Goal: Task Accomplishment & Management: Use online tool/utility

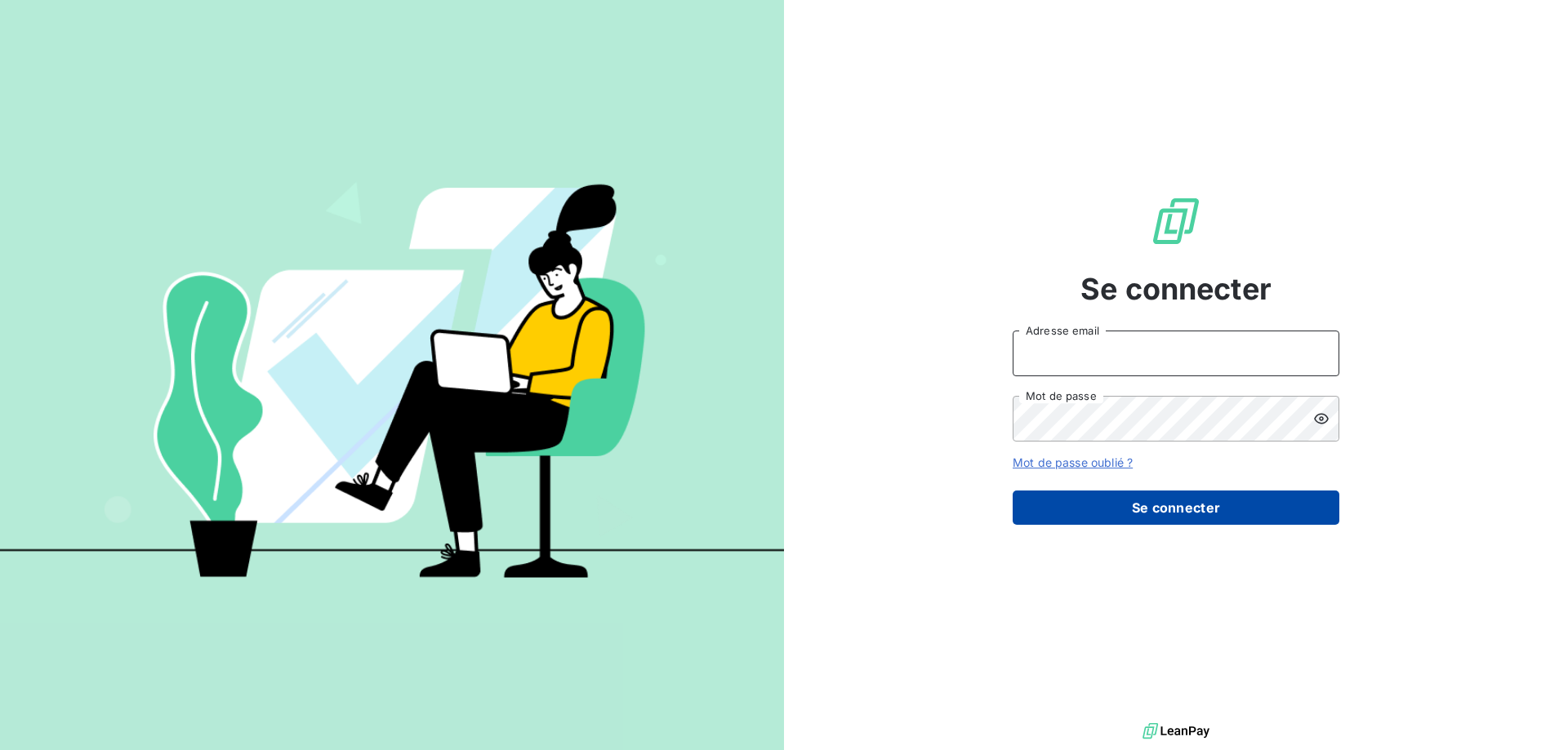
type input "[PERSON_NAME][EMAIL_ADDRESS][DOMAIN_NAME]"
click at [1201, 500] on button "Se connecter" at bounding box center [1177, 508] width 327 height 34
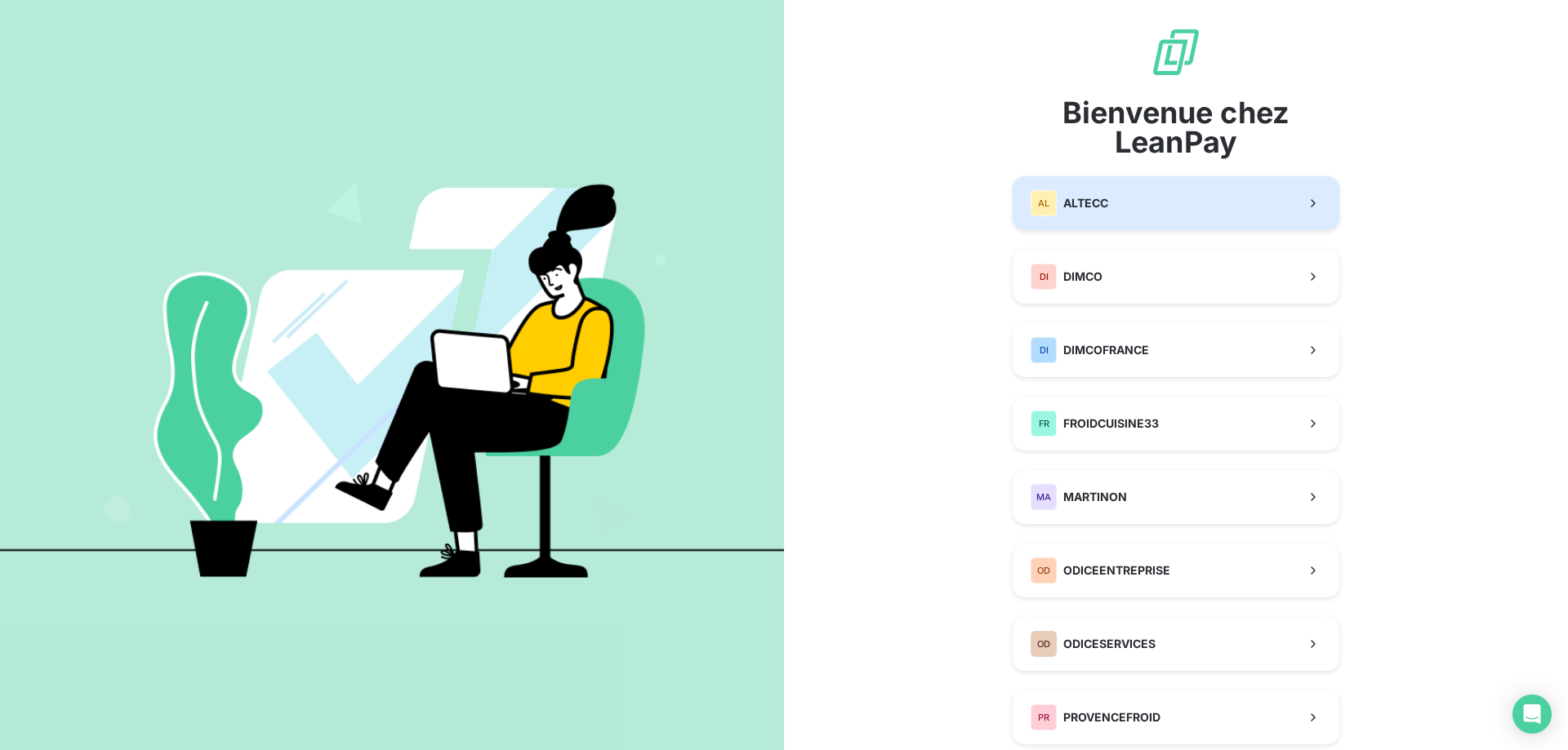
click at [1125, 199] on button "AL ALTECC" at bounding box center [1177, 202] width 327 height 54
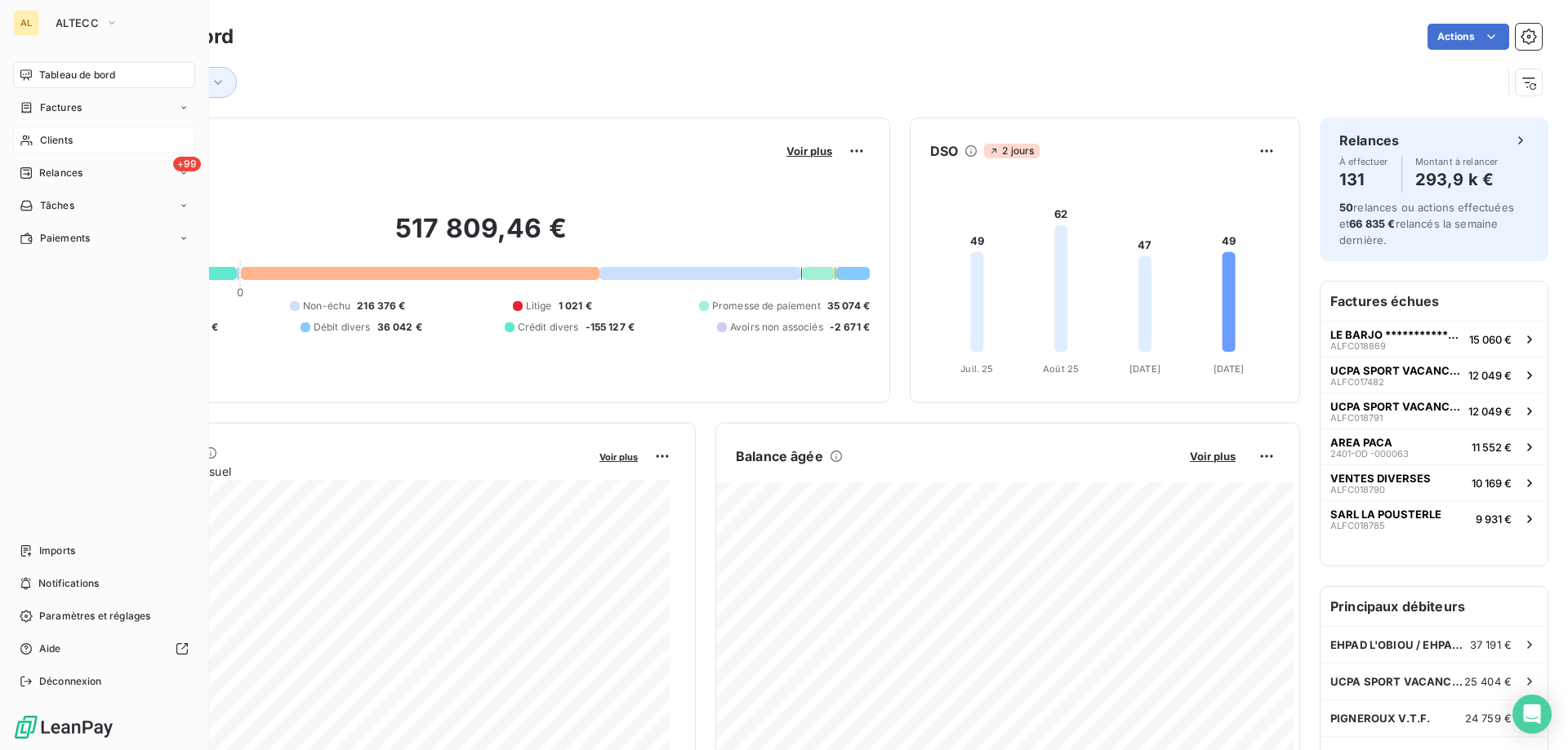
click at [37, 137] on div "Clients" at bounding box center [104, 140] width 182 height 26
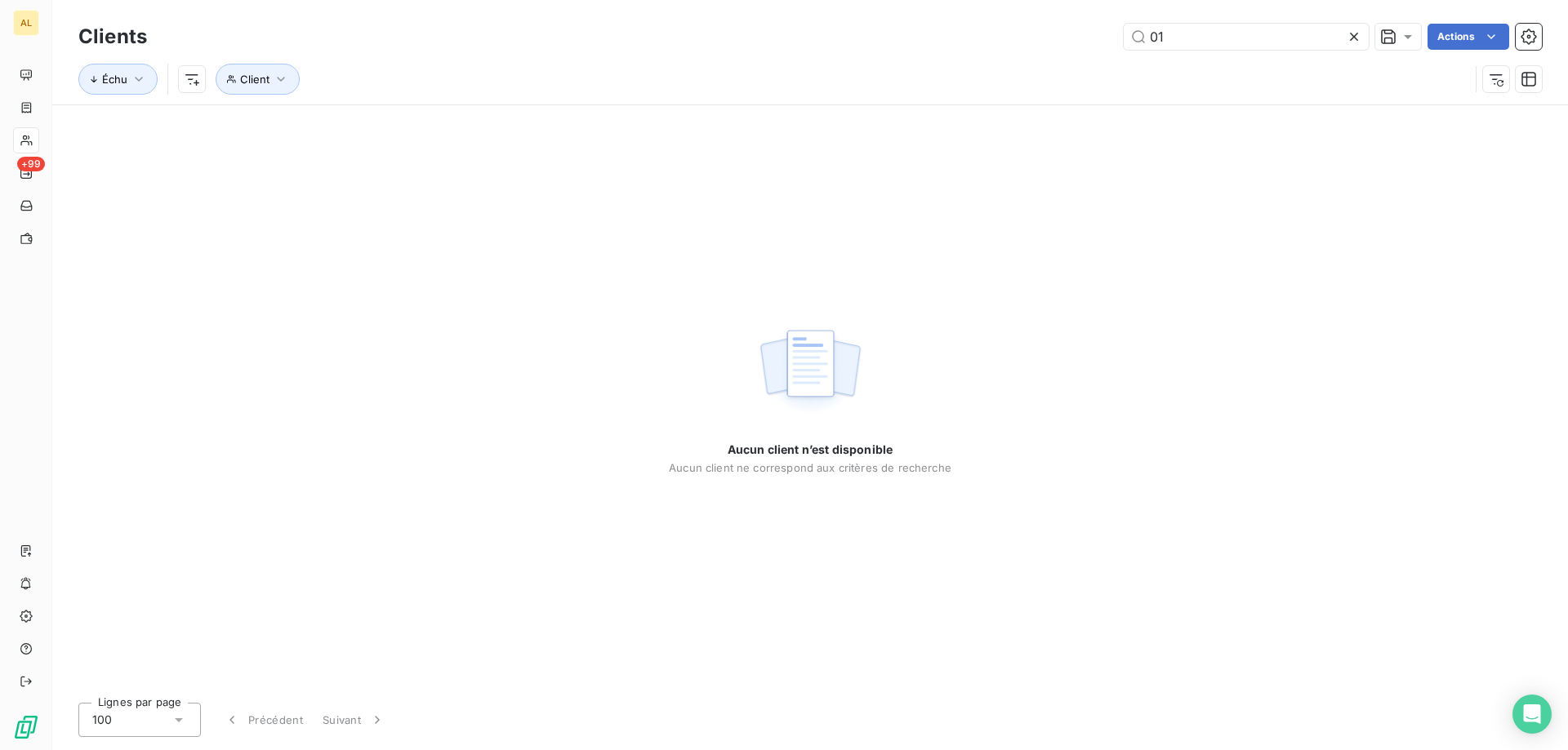
type input "0"
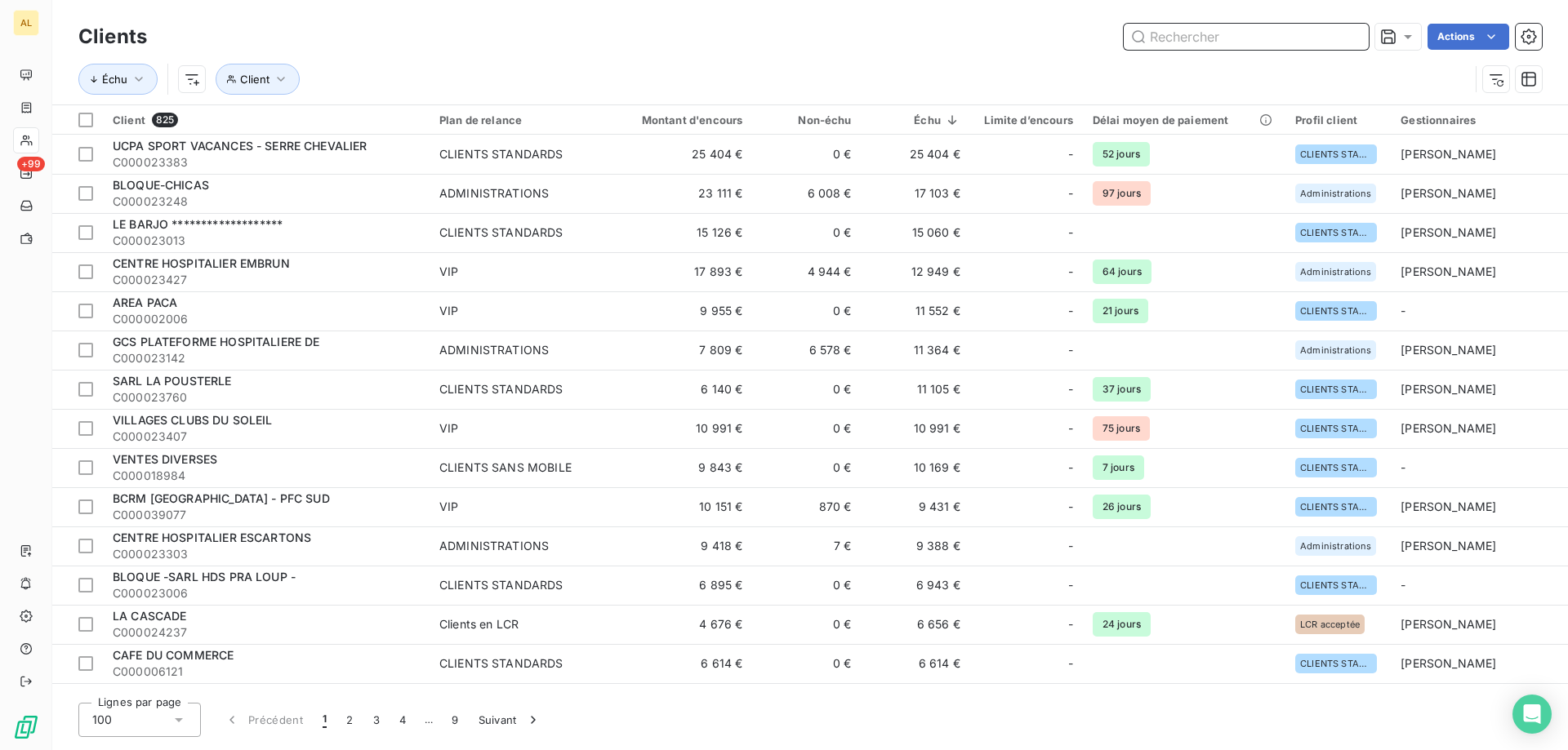
click at [1246, 40] on input "text" at bounding box center [1246, 37] width 245 height 26
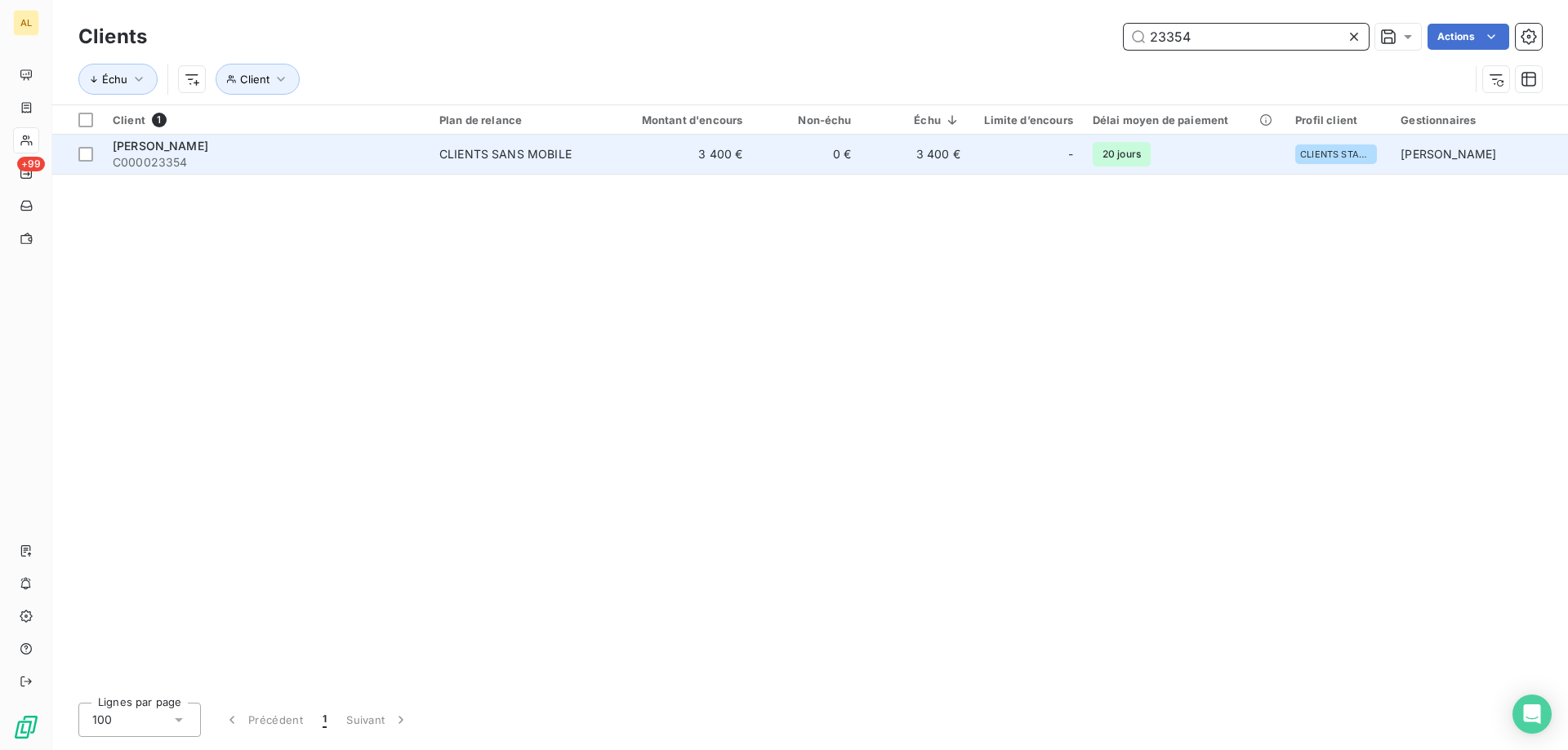
type input "23354"
drag, startPoint x: 168, startPoint y: 142, endPoint x: 182, endPoint y: 152, distance: 17.2
click at [166, 142] on span "[PERSON_NAME]" at bounding box center [160, 145] width 95 height 14
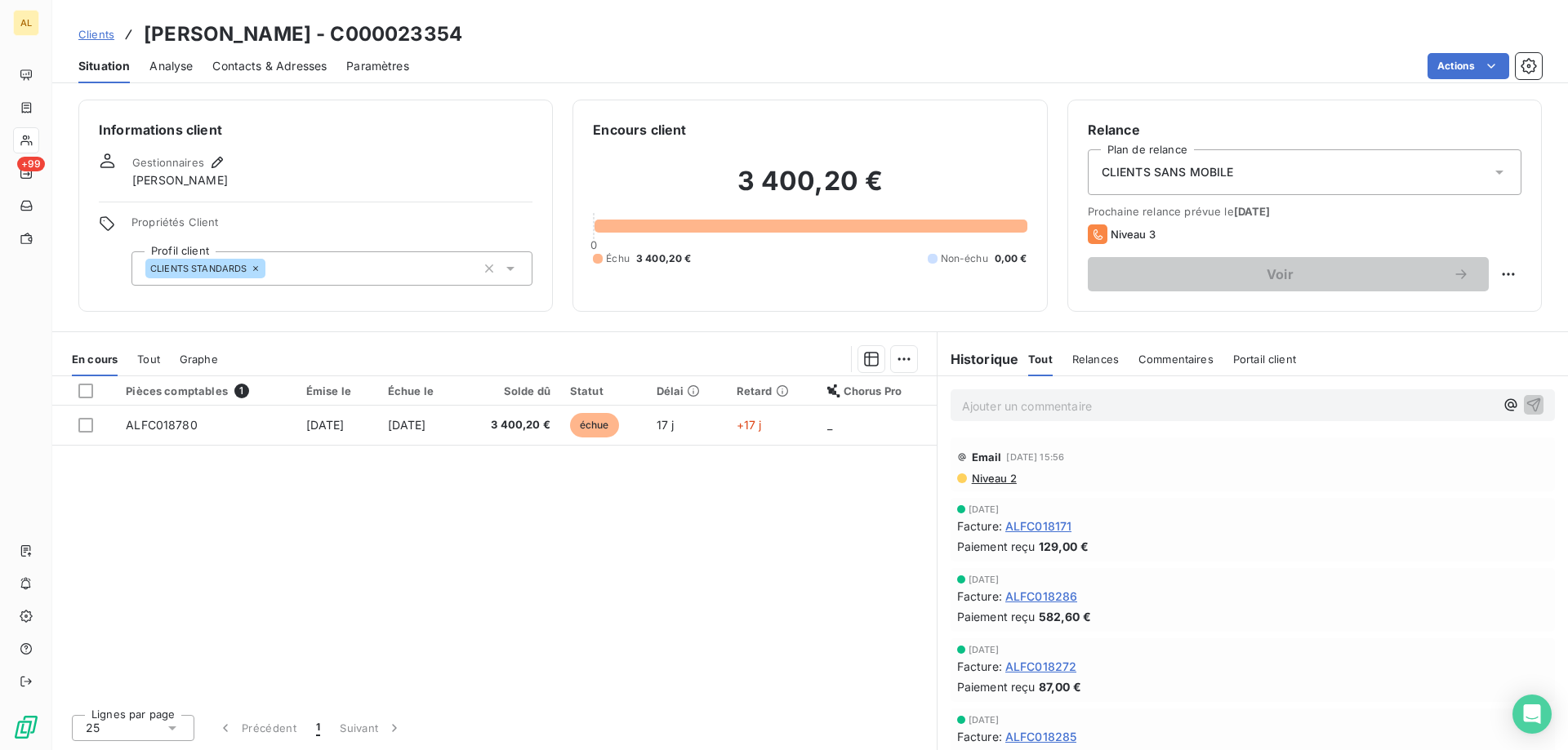
click at [1063, 404] on p "Ajouter un commentaire ﻿" at bounding box center [1229, 406] width 533 height 20
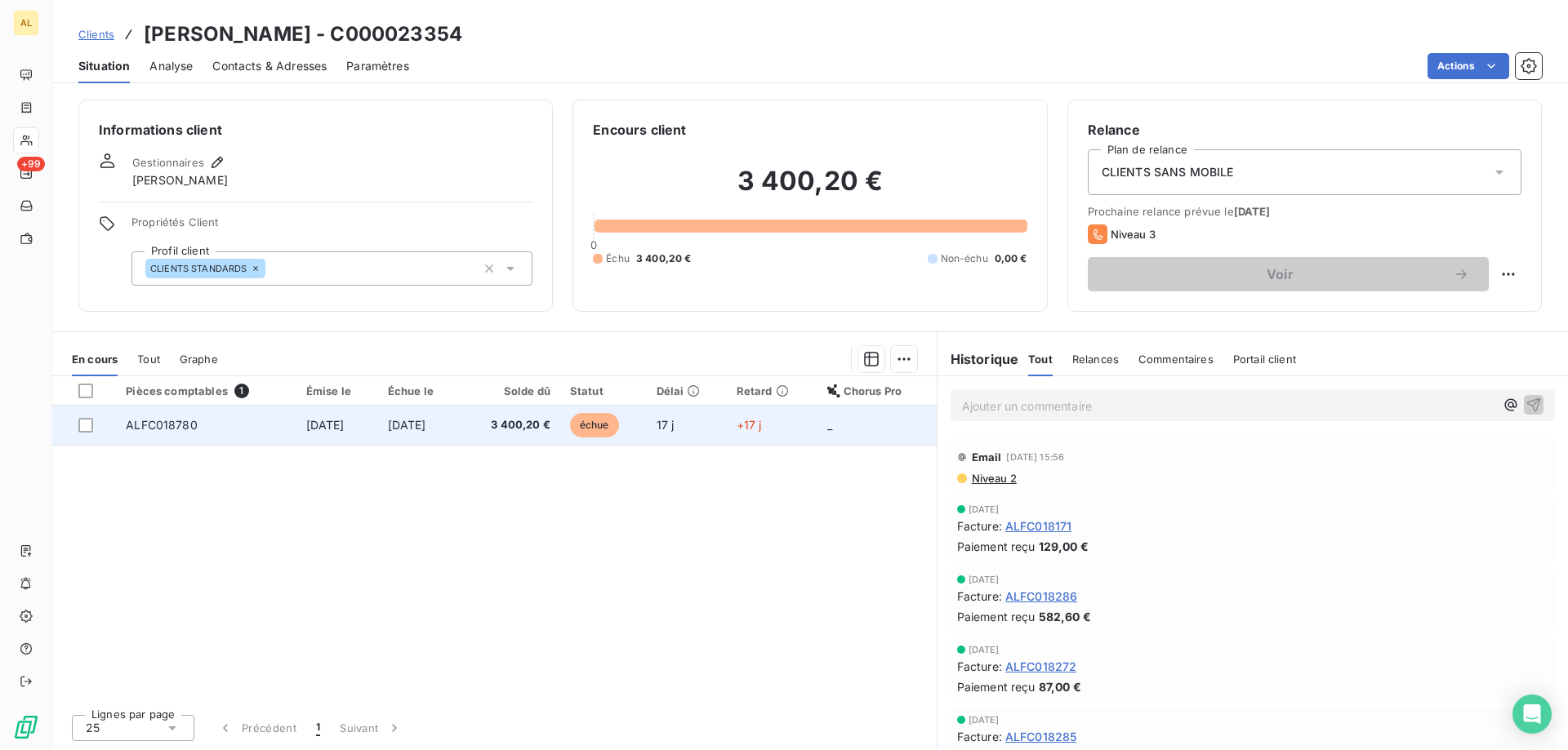
click at [195, 423] on td "ALFC018780" at bounding box center [205, 425] width 180 height 39
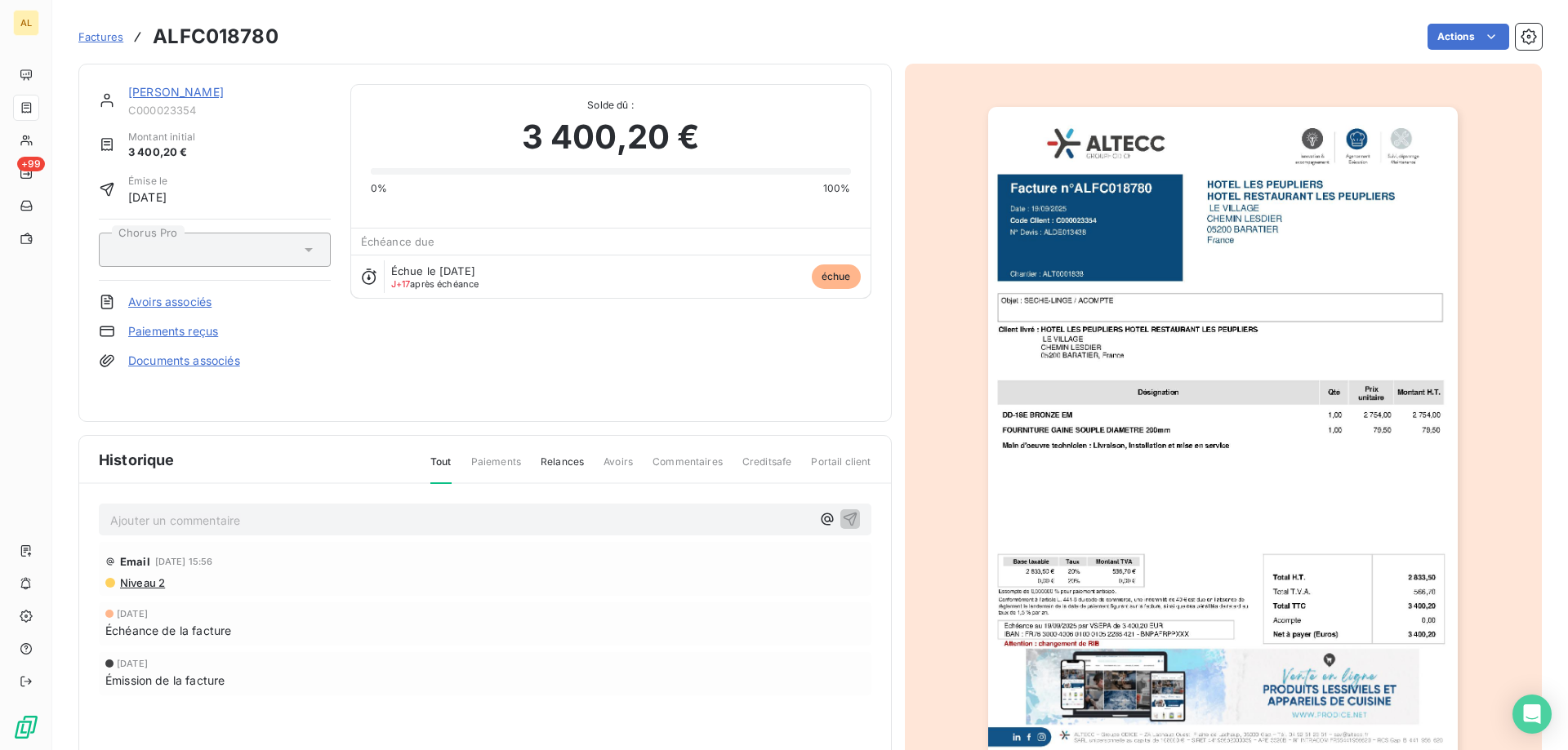
click at [350, 520] on p "Ajouter un commentaire ﻿" at bounding box center [461, 520] width 701 height 20
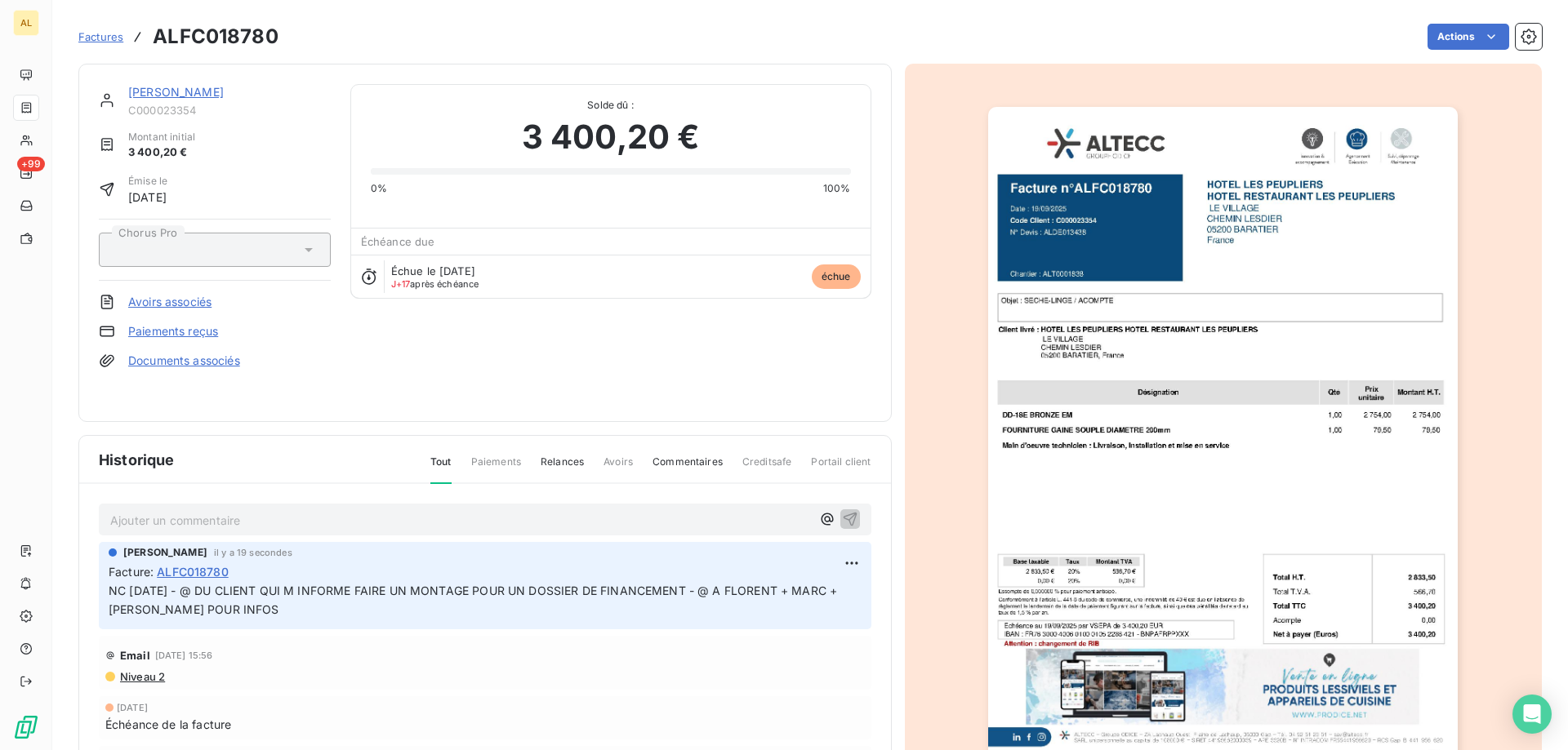
click at [1458, 38] on html "AL +99 Factures ALFC018780 Actions JF BELLOT C000023354 Montant initial 3 400,2…" at bounding box center [784, 375] width 1568 height 750
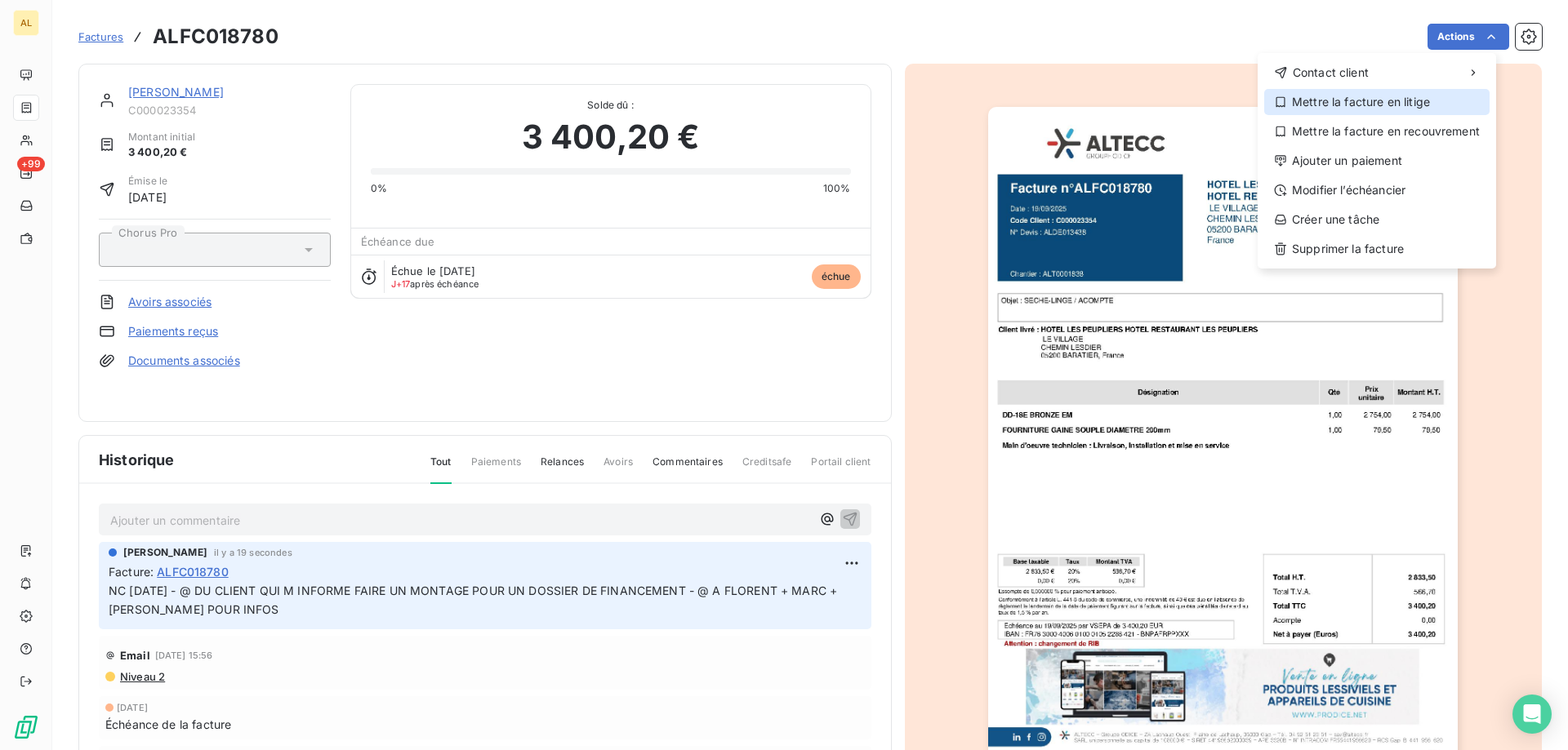
click at [1387, 97] on div "Mettre la facture en litige" at bounding box center [1377, 102] width 225 height 26
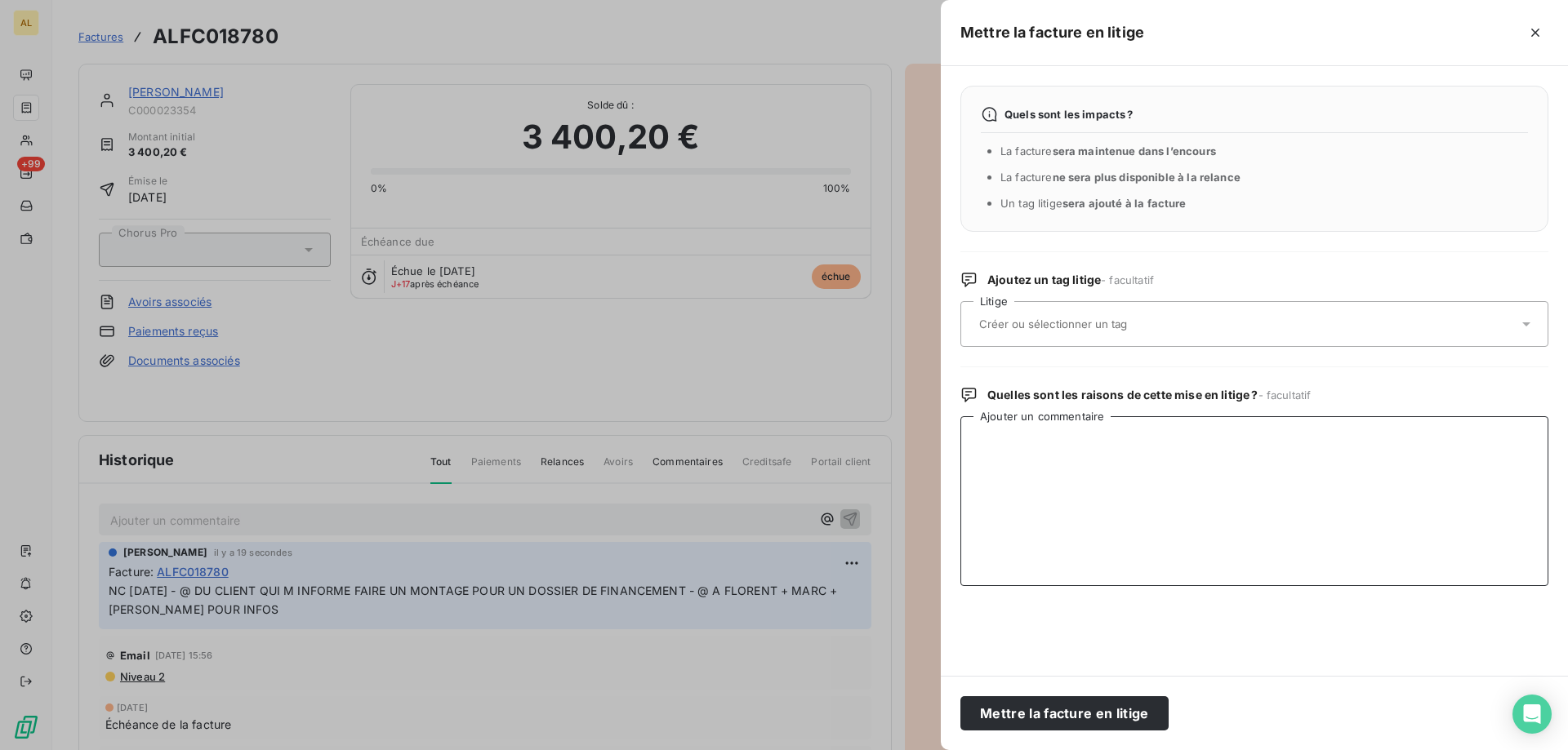
click at [1058, 492] on textarea "Ajouter un commentaire" at bounding box center [1254, 502] width 588 height 170
paste textarea "NC [DATE] - @ DU CLIENT QUI M INFORME FAIRE UN MONTAGE POUR UN DOSSIER DE FINAN…"
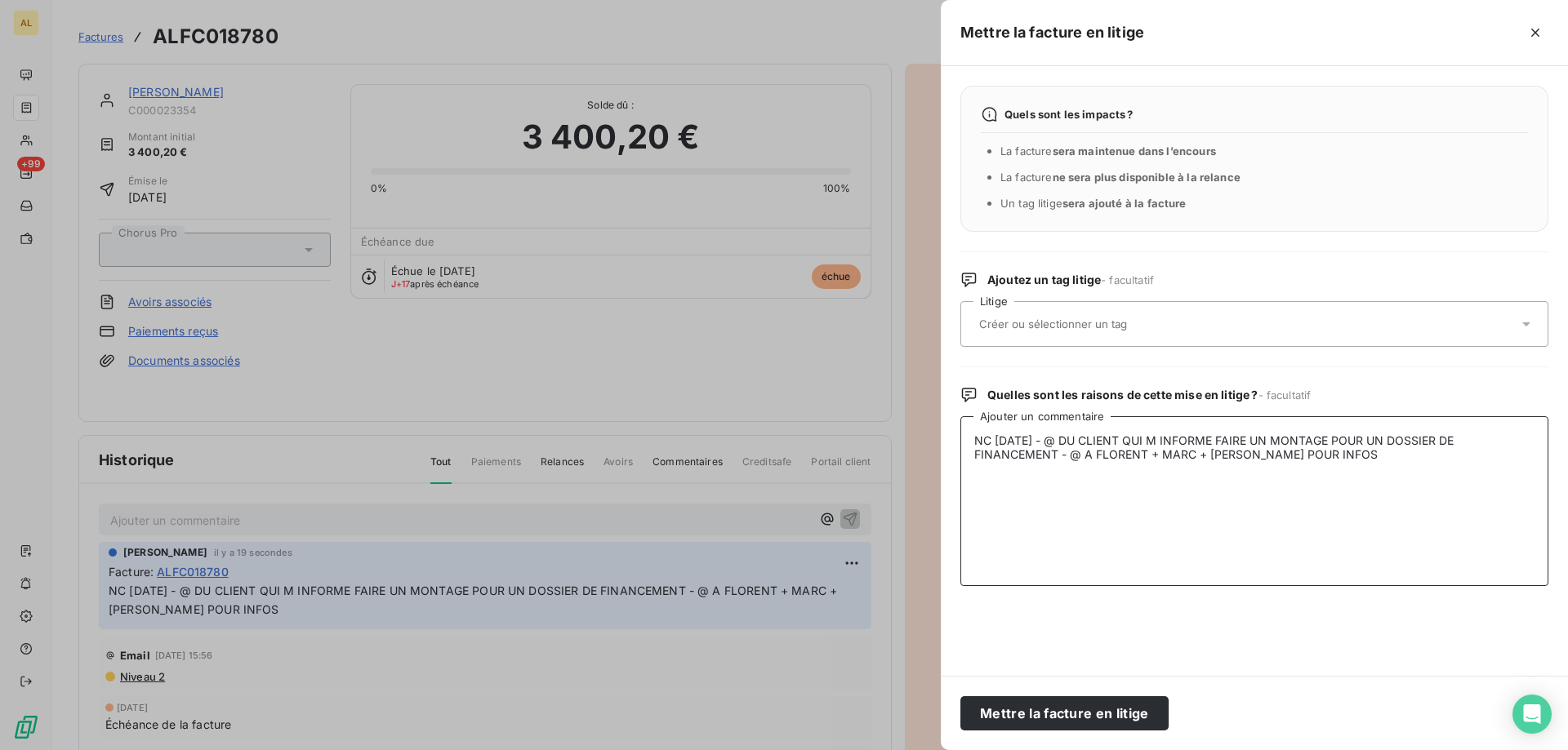
type textarea "NC [DATE] - @ DU CLIENT QUI M INFORME FAIRE UN MONTAGE POUR UN DOSSIER DE FINAN…"
click at [1113, 321] on input "text" at bounding box center [1096, 324] width 237 height 14
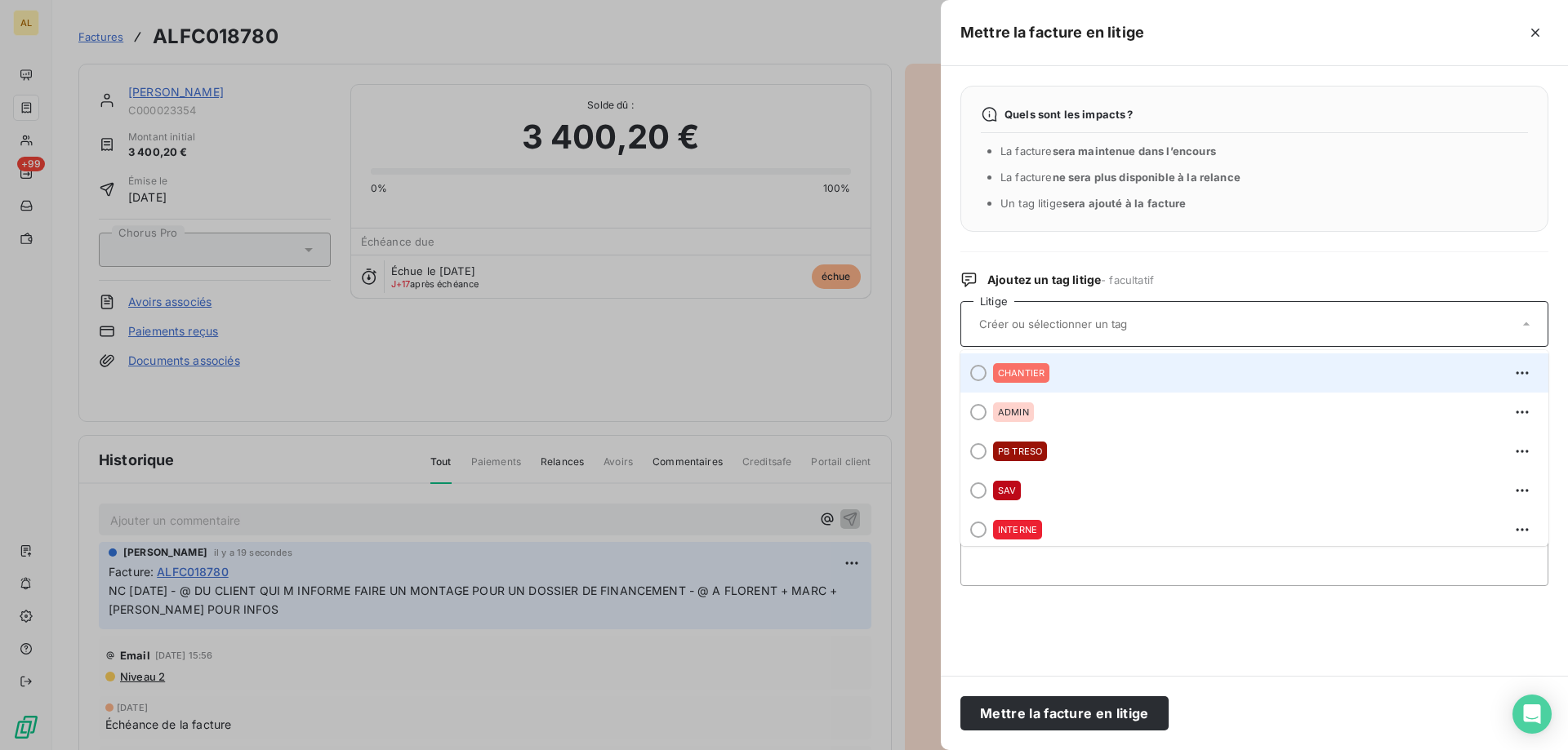
click at [975, 368] on div at bounding box center [978, 372] width 16 height 16
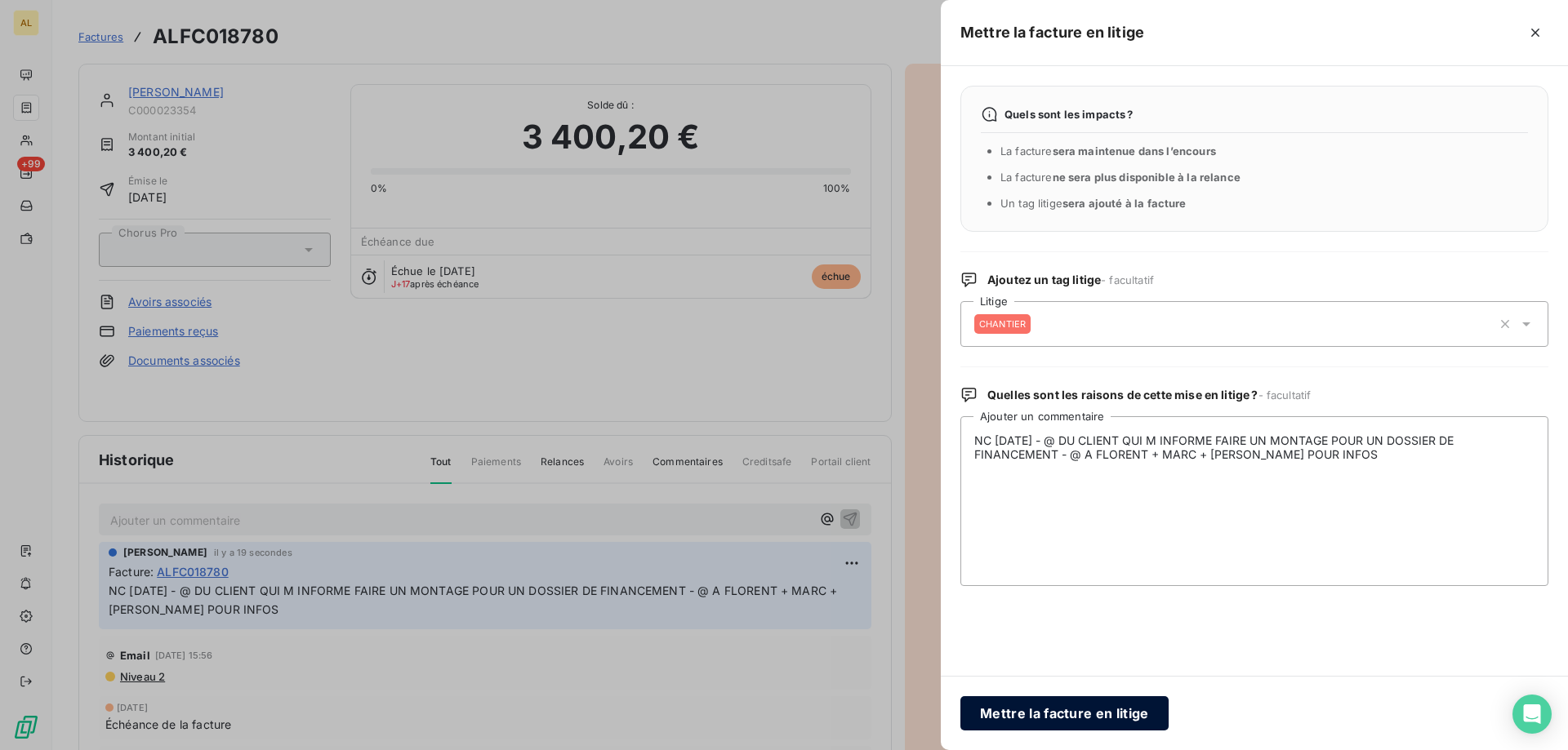
click at [1017, 723] on button "Mettre la facture en litige" at bounding box center [1064, 713] width 208 height 34
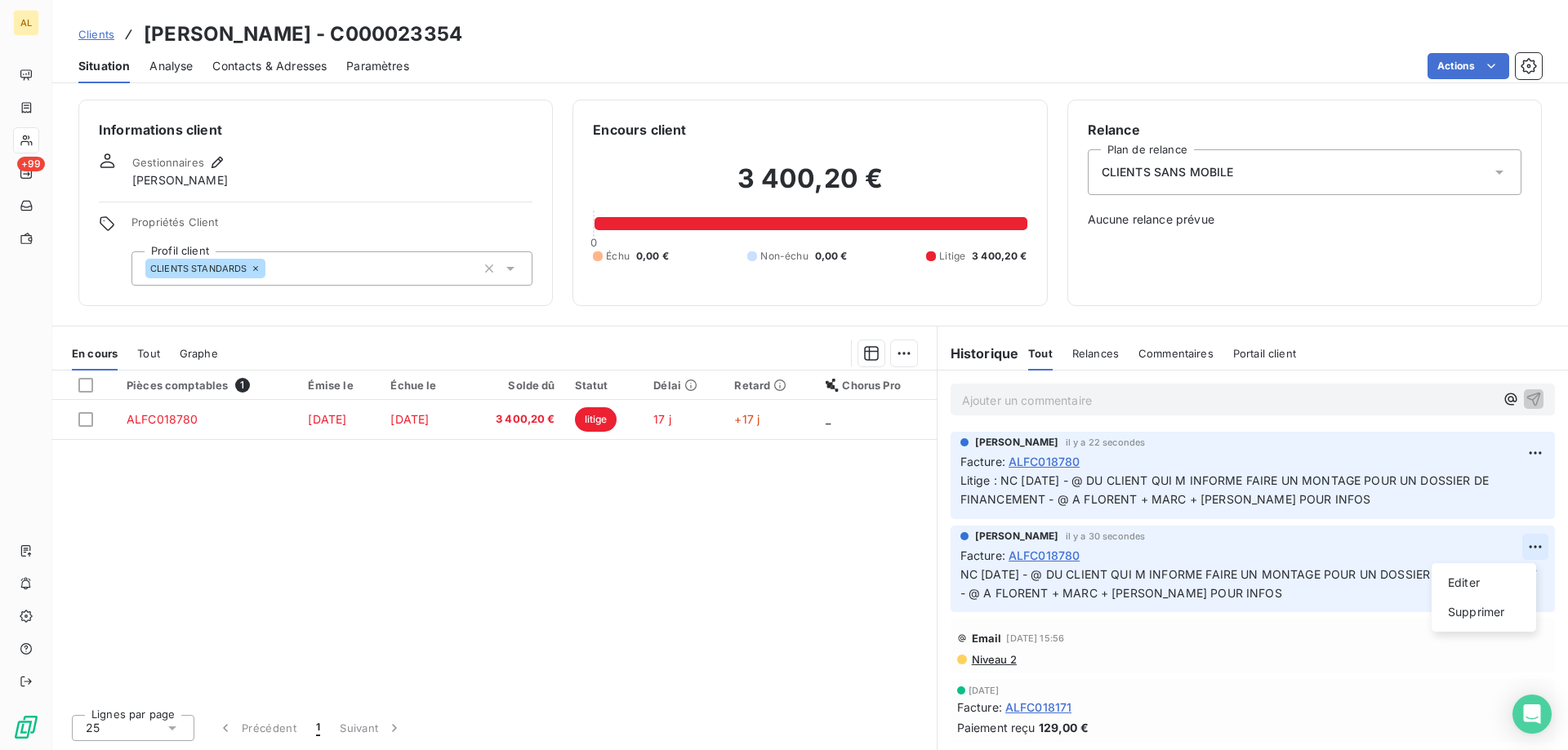
click at [1520, 548] on html "AL +99 Clients JF BELLOT - C000023354 Situation Analyse Contacts & Adresses Par…" at bounding box center [784, 375] width 1568 height 750
click at [1497, 617] on div "Supprimer" at bounding box center [1485, 612] width 92 height 26
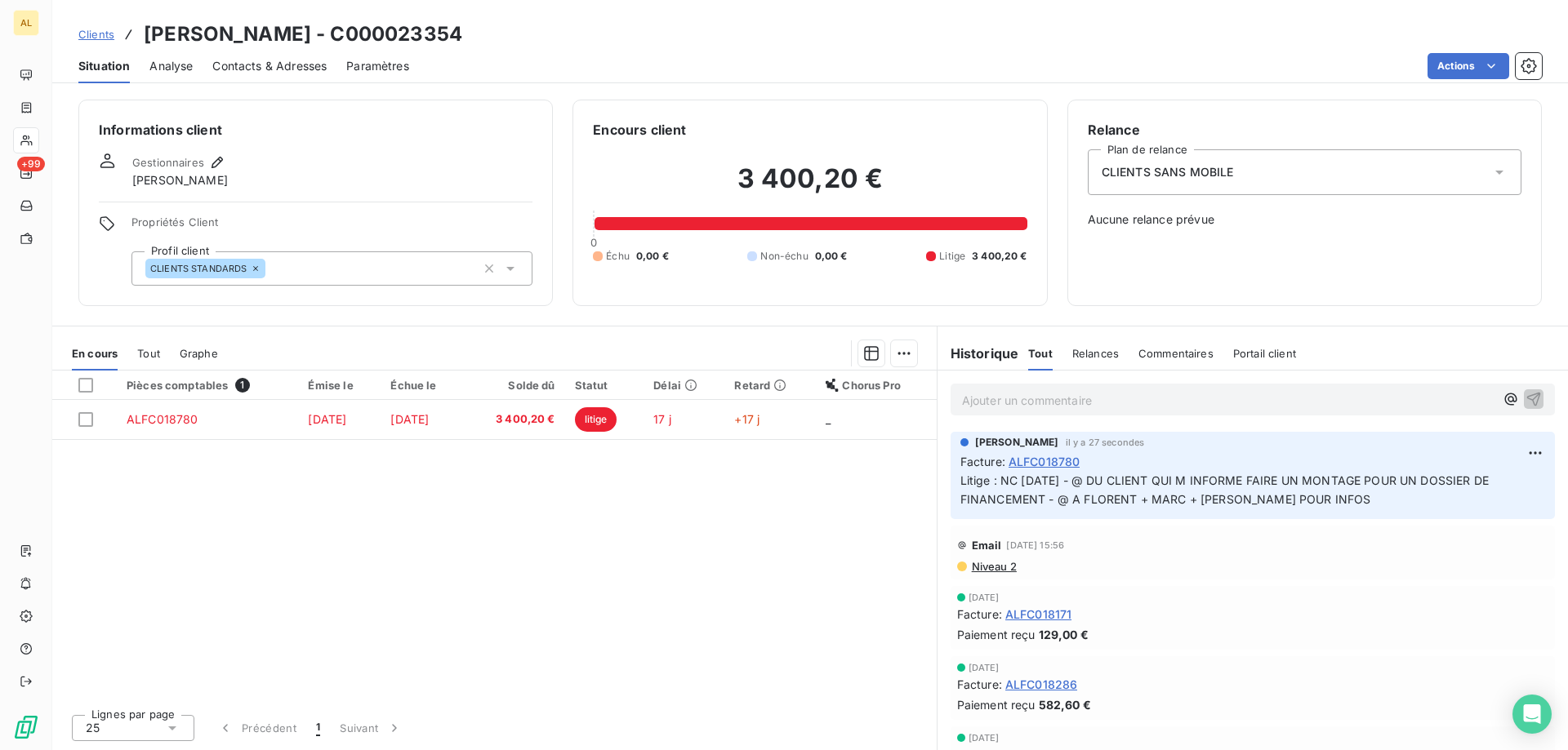
click at [640, 586] on div "Pièces comptables 1 Émise le Échue le Solde dû Statut Délai Retard Chorus Pro A…" at bounding box center [494, 536] width 885 height 331
